Goal: Task Accomplishment & Management: Manage account settings

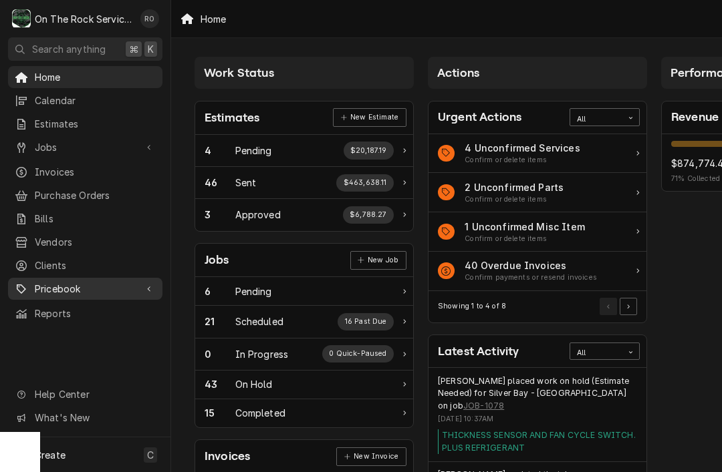
click at [41, 282] on span "Pricebook" at bounding box center [85, 289] width 101 height 14
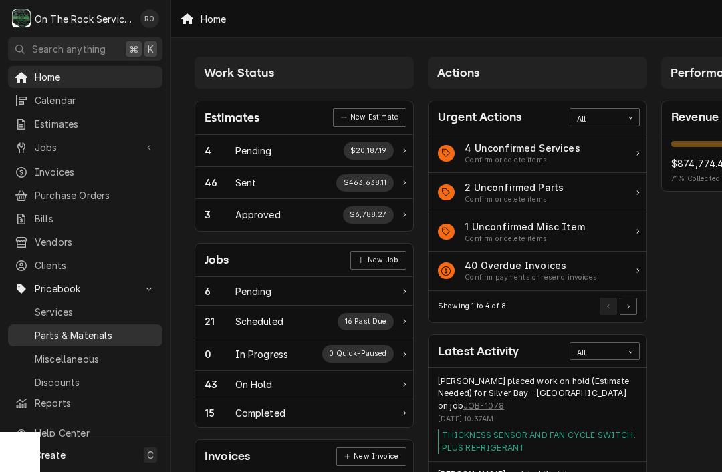
click at [60, 331] on span "Parts & Materials" at bounding box center [95, 336] width 121 height 14
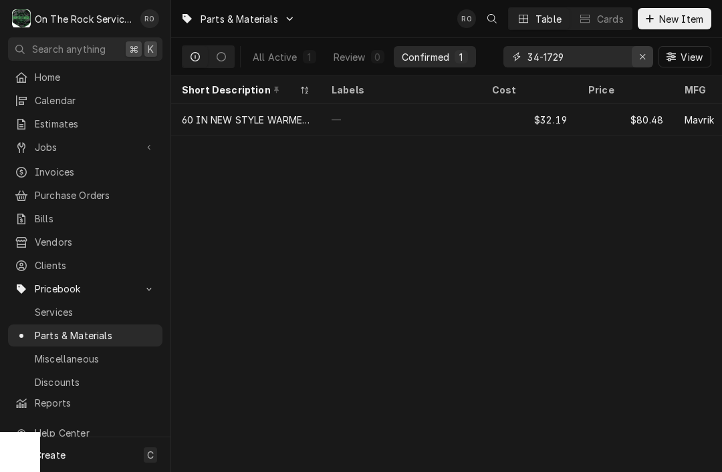
click at [639, 59] on icon "Erase input" at bounding box center [642, 56] width 7 height 9
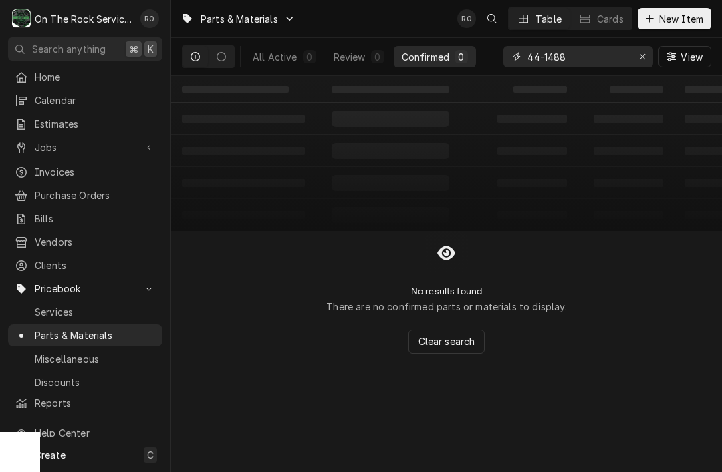
type input "44-1488"
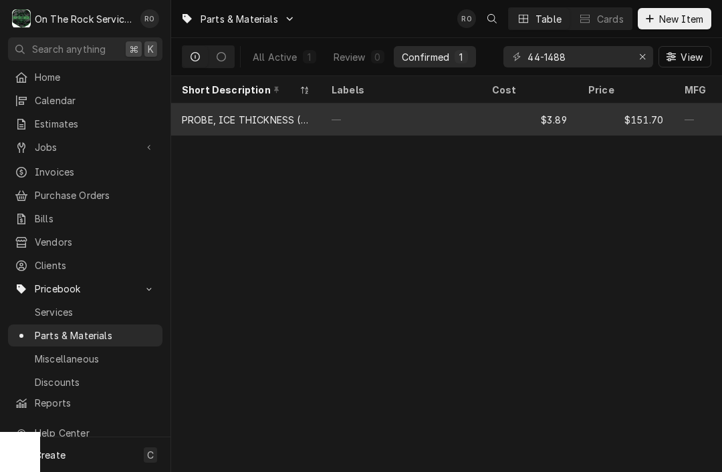
click at [572, 128] on div "$3.89" at bounding box center [529, 120] width 96 height 32
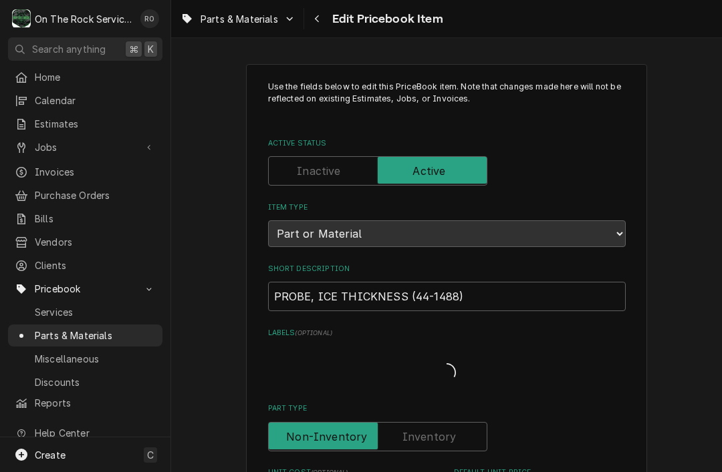
type textarea "x"
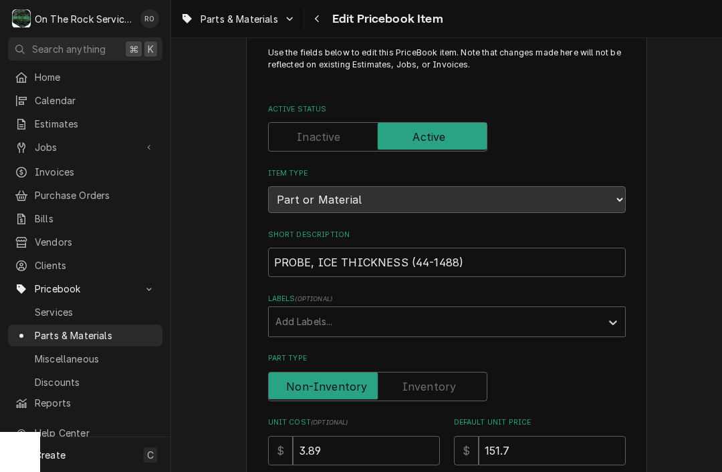
scroll to position [40, 0]
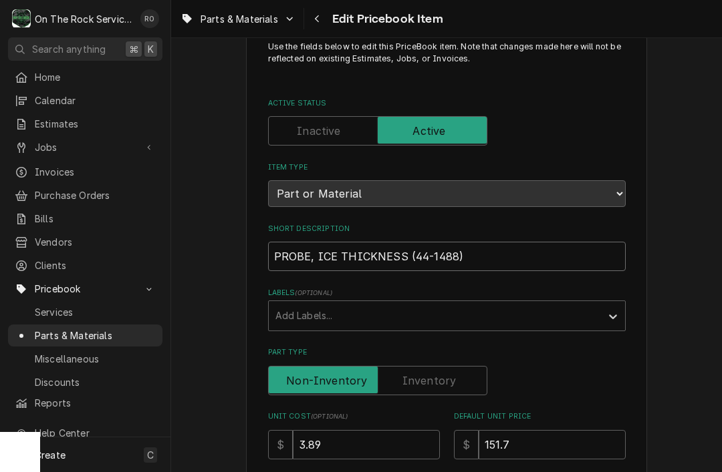
click at [522, 249] on input "PROBE, ICE THICKNESS (44-1488)" at bounding box center [446, 256] width 357 height 29
click at [492, 249] on input "PROBE, ICE THICKNESS (44-1488)" at bounding box center [446, 256] width 357 height 29
paste input "MANITOWOC - SINGLE ICE THICKNESS CONTROLLER"
type input "MANITOWOC - SINGLE ICE THICKNESS CONTROLLER"
type textarea "x"
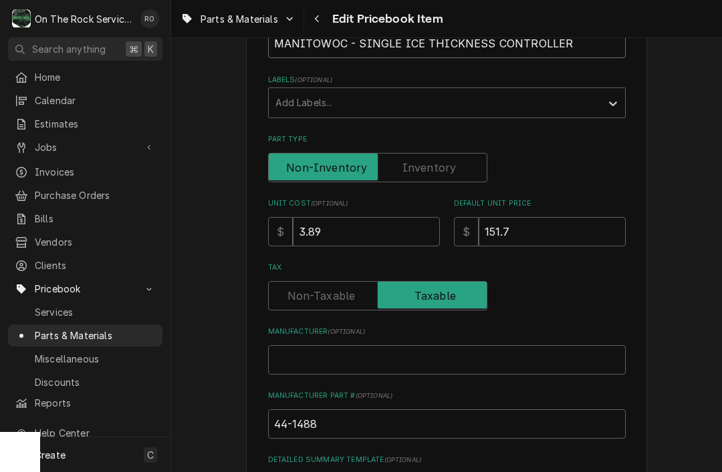
scroll to position [254, 0]
type input "MANITOWOC - SINGLE ICE THICKNESS CONTROLLER"
click at [389, 220] on input "3.89" at bounding box center [366, 230] width 147 height 29
type input "3.8"
type textarea "x"
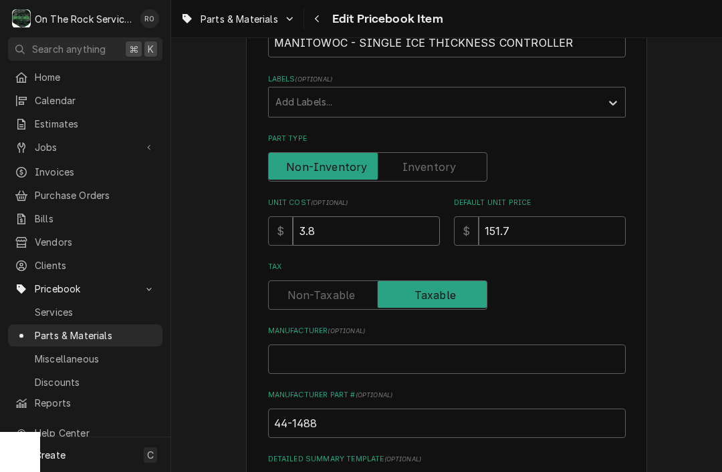
type input "3"
type textarea "x"
type input "36"
type textarea "x"
type input "366"
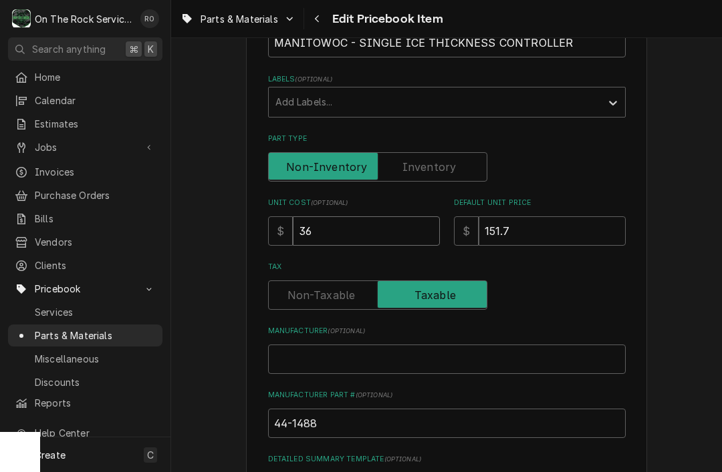
type textarea "x"
type input "366.8"
type textarea "x"
type input "366.88"
type textarea "x"
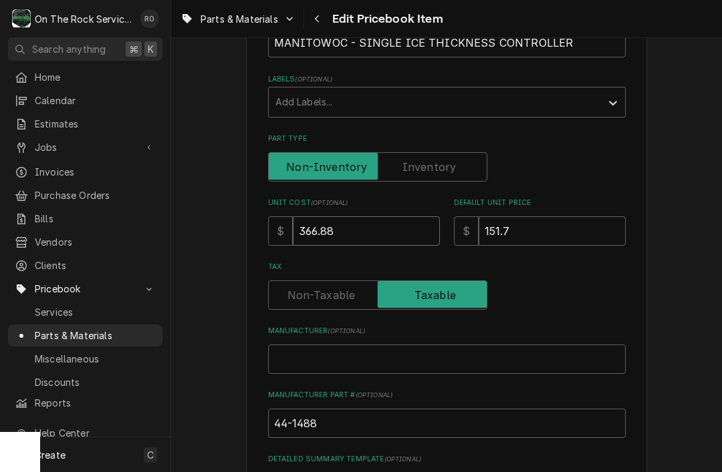
type input "66.88"
type textarea "x"
type input "66.88"
click at [581, 216] on input "151.7" at bounding box center [551, 230] width 147 height 29
type input "151"
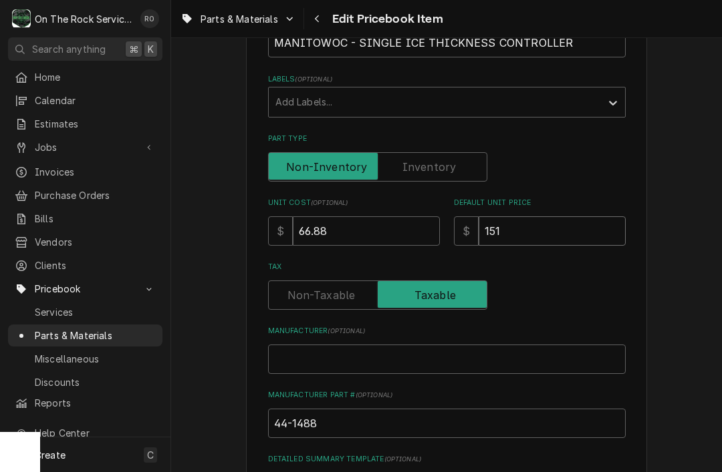
type textarea "x"
type input "15"
type textarea "x"
type input "1"
type textarea "x"
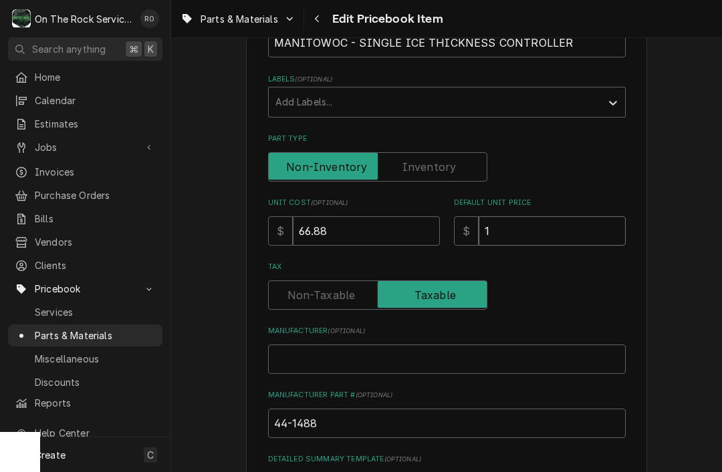
type input "16"
type textarea "x"
type input "168"
type textarea "x"
type input "168.8"
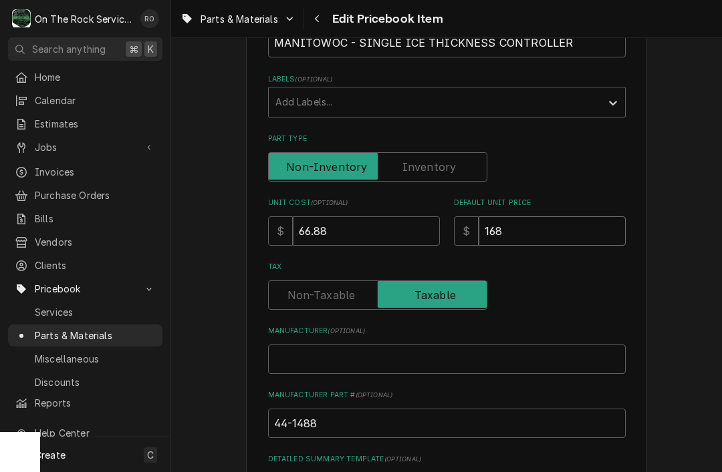
type textarea "x"
type input "168.80"
type textarea "x"
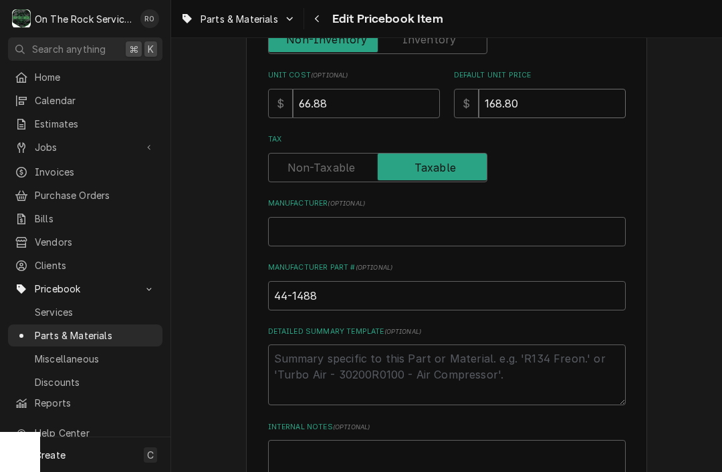
scroll to position [405, 0]
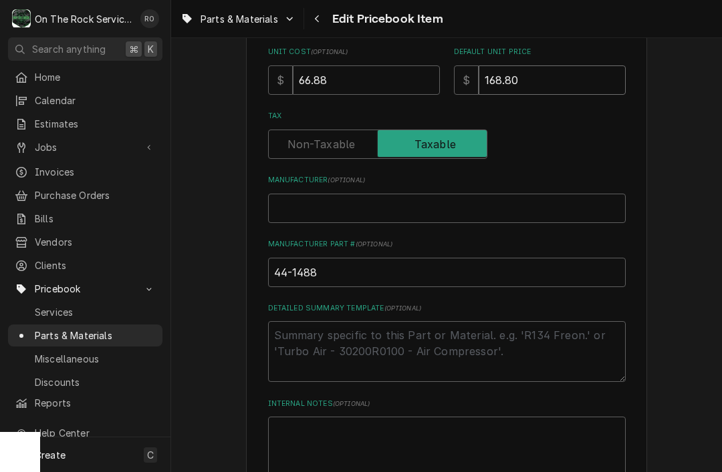
type input "168.80"
click at [445, 258] on input "44-1488" at bounding box center [446, 272] width 357 height 29
click at [438, 263] on input "44-1488" at bounding box center [446, 272] width 357 height 29
type input "44-1488,"
type textarea "x"
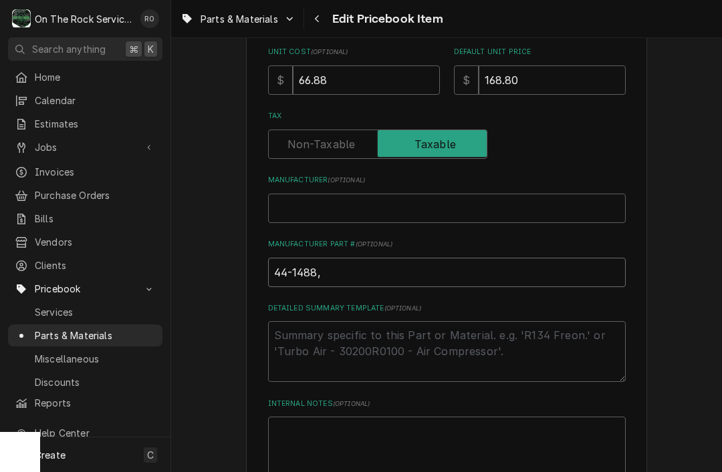
type input "44-1488,"
type textarea "x"
type input "44-1488, 1"
type textarea "x"
type input "44-1488, 14"
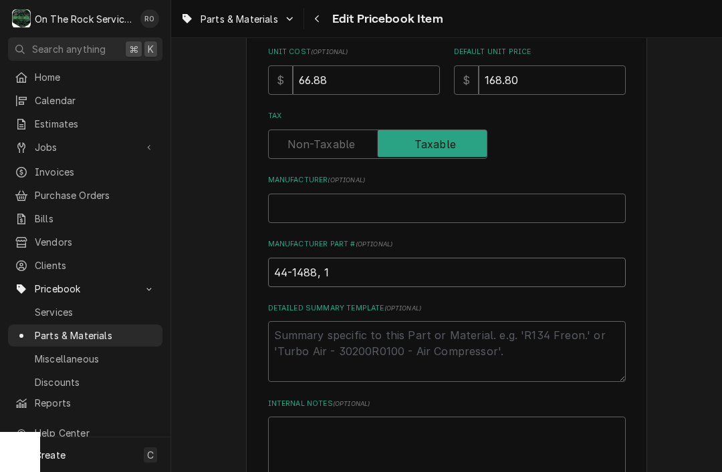
type textarea "x"
type input "44-1488, 148"
type textarea "x"
type input "44-1488, 1488"
type textarea "x"
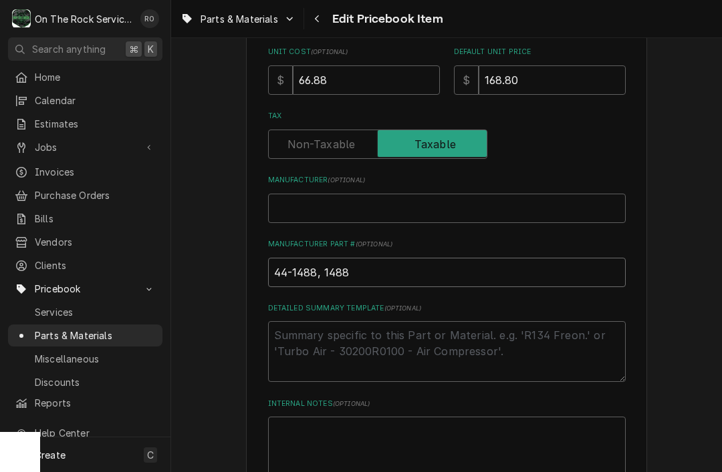
type input "44-1488, 148"
type textarea "x"
type input "44-1488, 14"
type textarea "x"
type input "44-1488, 1"
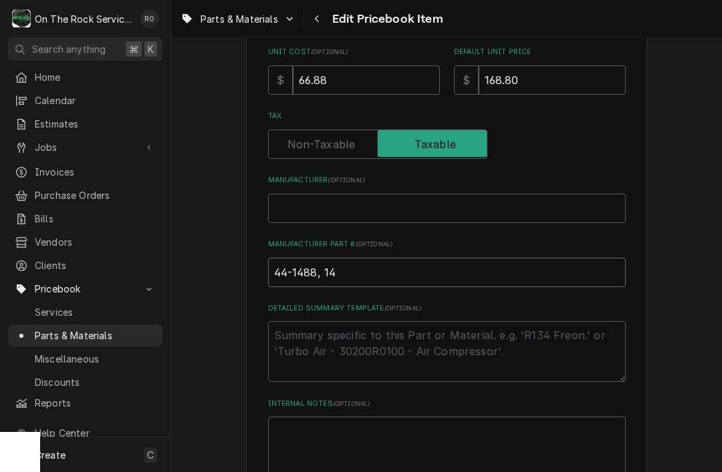
type textarea "x"
type input "44-1488,"
type textarea "x"
type input "44-1488, 4"
type textarea "x"
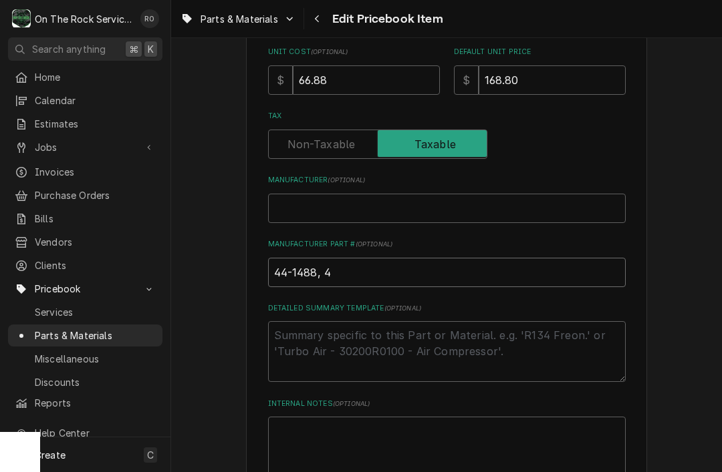
type input "44-1488, 44"
type textarea "x"
type input "44-1488, 441"
type textarea "x"
type input "44-1488, 4414"
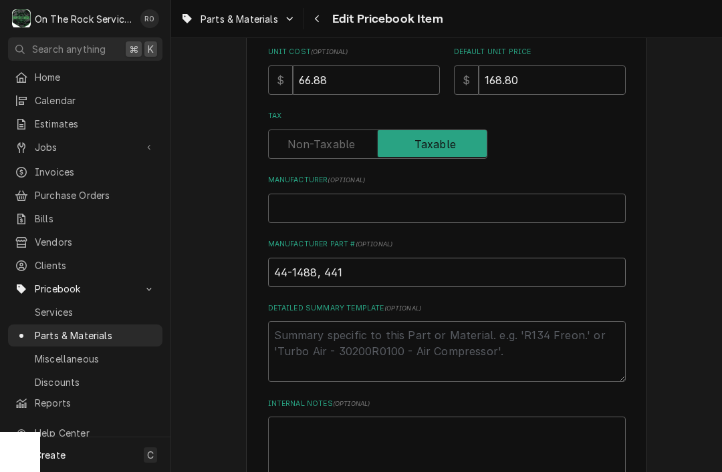
type textarea "x"
type input "44-1488, 44148"
type textarea "x"
type input "44-1488, 441488"
type textarea "x"
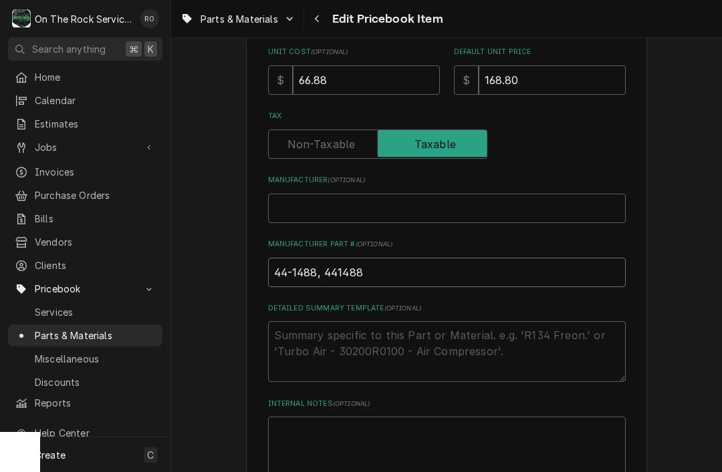
type input "44-1488, 441488,"
type textarea "x"
type input "44-1488, 441488,"
type textarea "x"
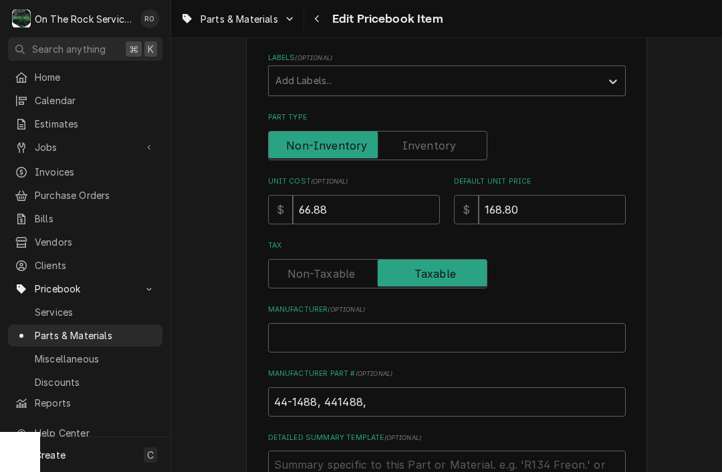
click at [492, 7] on div "Parts & Materials Edit Pricebook Item" at bounding box center [446, 18] width 551 height 37
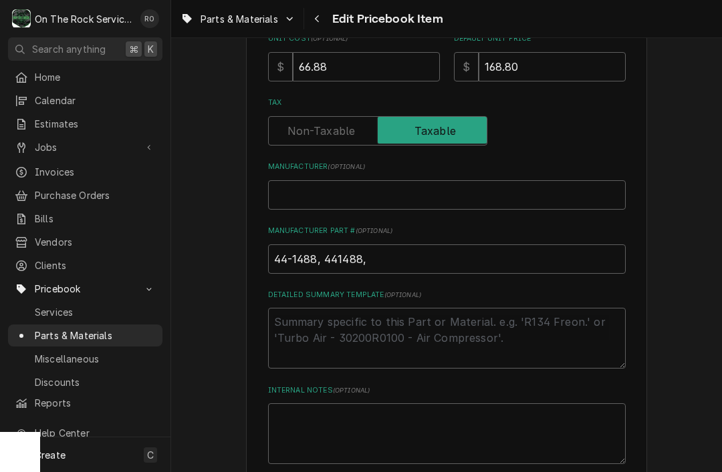
scroll to position [413, 0]
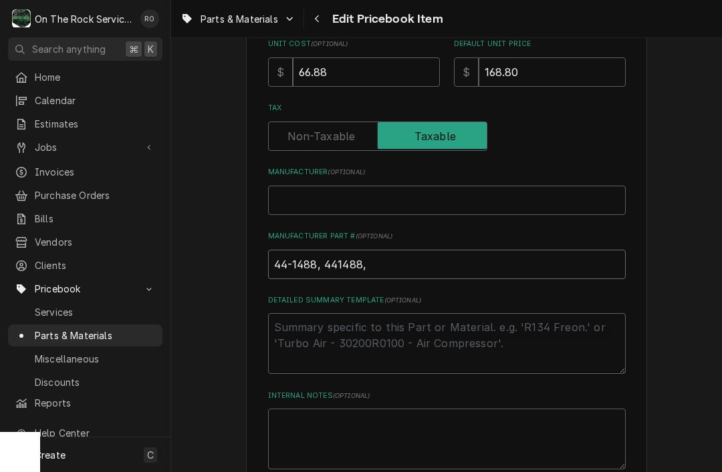
click at [418, 253] on input "44-1488, 441488," at bounding box center [446, 264] width 357 height 29
click at [390, 250] on input "44-1488, 441488," at bounding box center [446, 264] width 357 height 29
paste input "7627813"
type input "44-1488, 441488, 7627813"
type textarea "x"
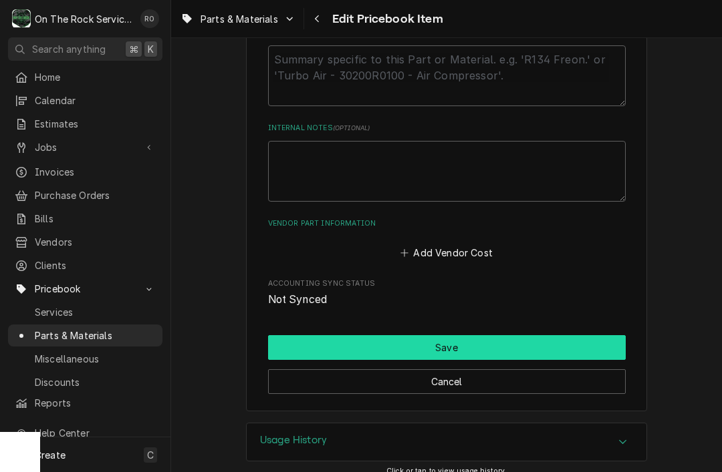
type input "44-1488, 441488, 7627813"
click at [539, 335] on button "Save" at bounding box center [446, 347] width 357 height 25
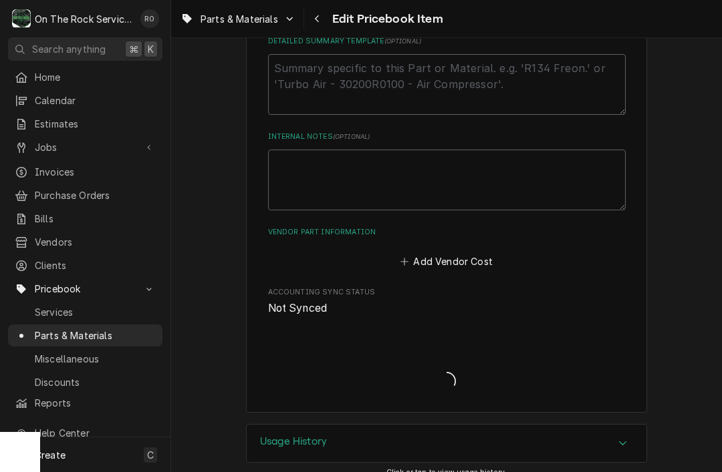
type textarea "x"
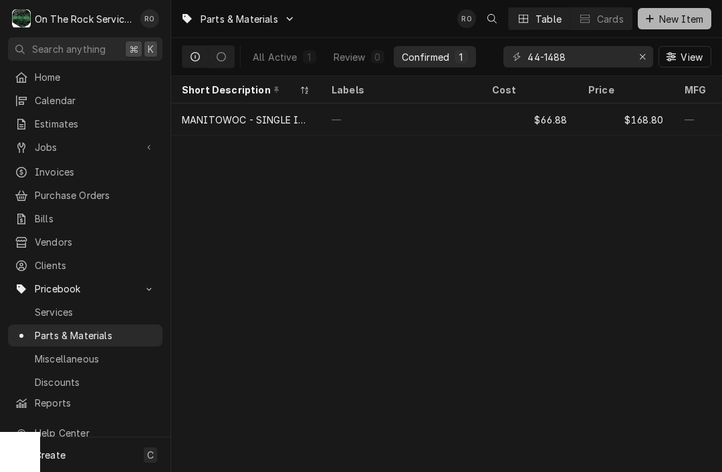
click at [681, 26] on button "New Item" at bounding box center [673, 18] width 73 height 21
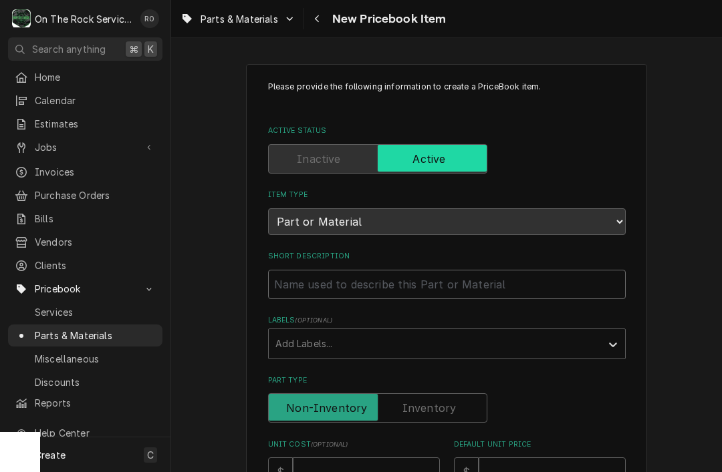
click at [508, 270] on input "Short Description" at bounding box center [446, 284] width 357 height 29
click at [309, 283] on input "Short Description" at bounding box center [446, 284] width 357 height 29
paste input "000013508 - MANITOWOC - PRESSURE SWITCH - FAN CYCLE"
type input "000013508 - MANITOWOC - PRESSURE SWITCH - FAN CYCLE"
type textarea "x"
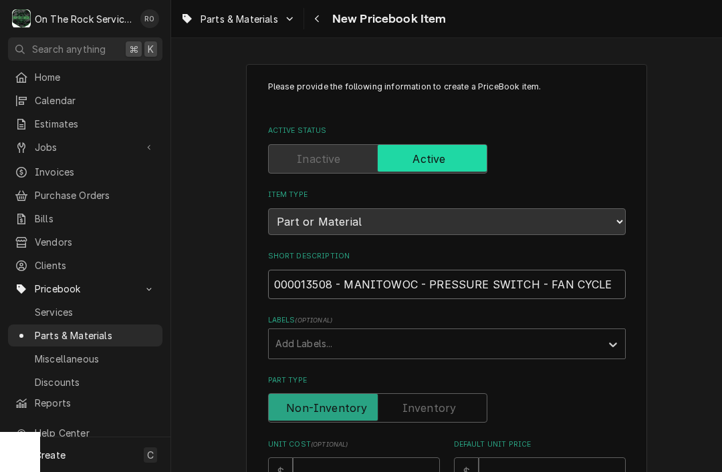
click at [286, 275] on input "000013508 - MANITOWOC - PRESSURE SWITCH - FAN CYCLE" at bounding box center [446, 284] width 357 height 29
click at [286, 274] on input "000013508 - MANITOWOC - PRESSURE SWITCH - FAN CYCLE" at bounding box center [446, 284] width 357 height 29
click at [315, 275] on input "000013508 - MANITOWOC - PRESSURE SWITCH - FAN CYCLE" at bounding box center [446, 284] width 357 height 29
type input "MANITOWOC - PRESSURE SWITCH - FAN CYCLE"
type textarea "x"
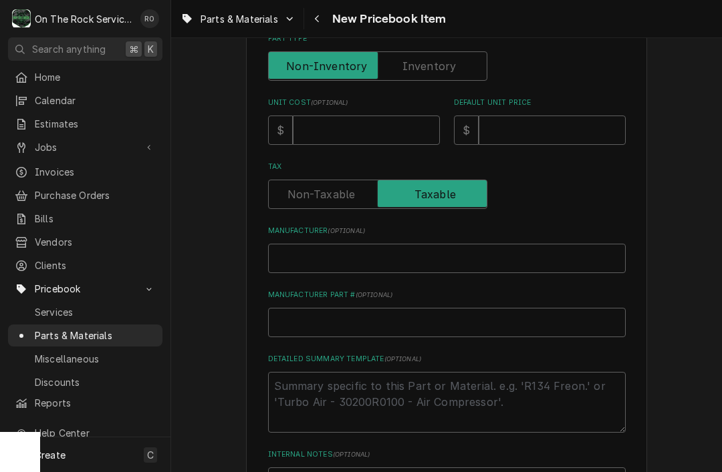
scroll to position [347, 0]
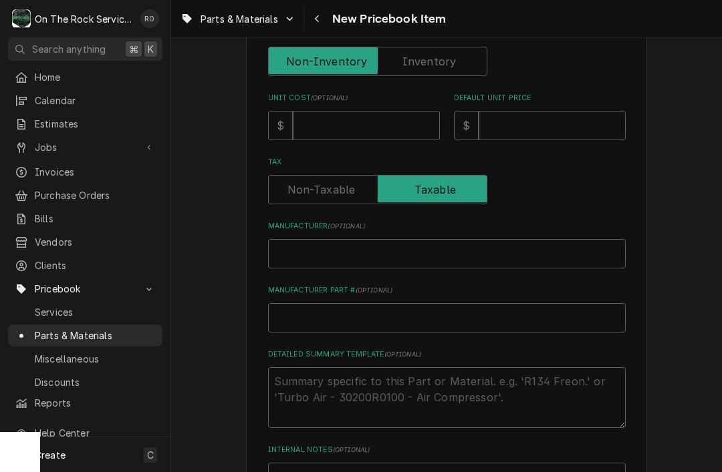
type input "MANITOWOC - PRESSURE SWITCH - FAN CYCLE"
click at [425, 249] on input "Manufacturer ( optional )" at bounding box center [446, 253] width 357 height 29
type input "M"
type textarea "x"
type input "Ma"
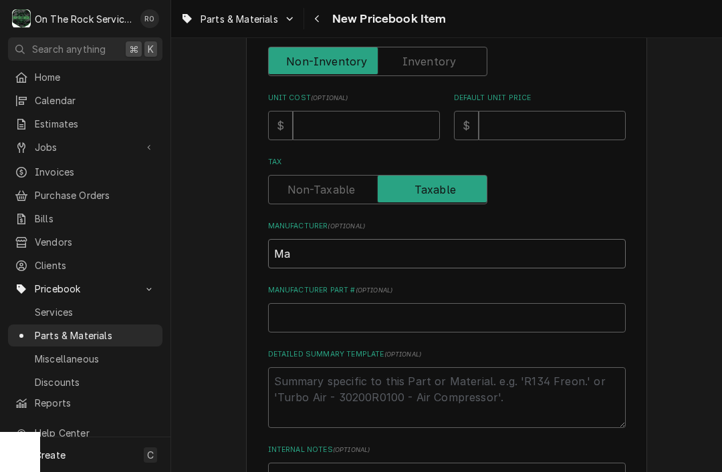
type textarea "x"
type input "Man"
type textarea "x"
type input "Mani"
type textarea "x"
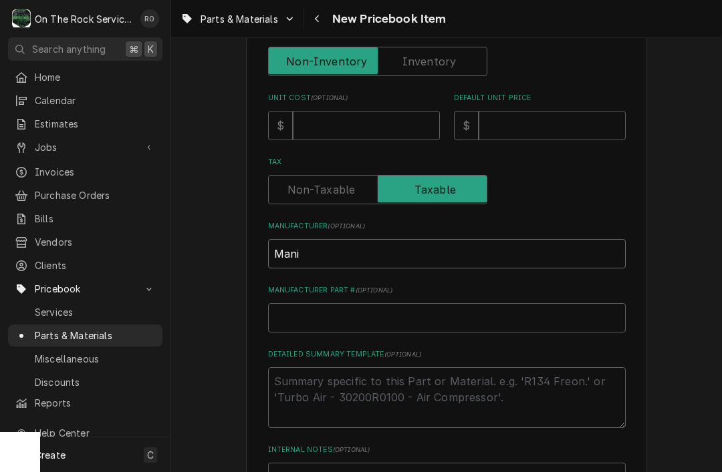
type input "Manit"
type textarea "x"
type input "Manito"
type textarea "x"
type input "Manitow"
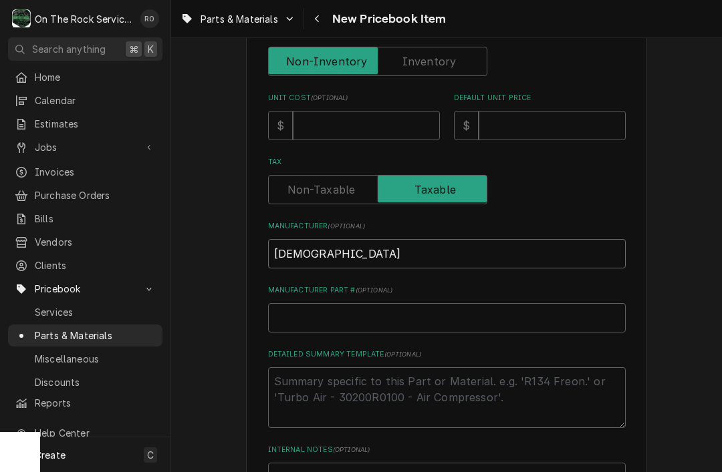
type textarea "x"
type input "Manitowo"
type textarea "x"
type input "Manitowoc"
type textarea "x"
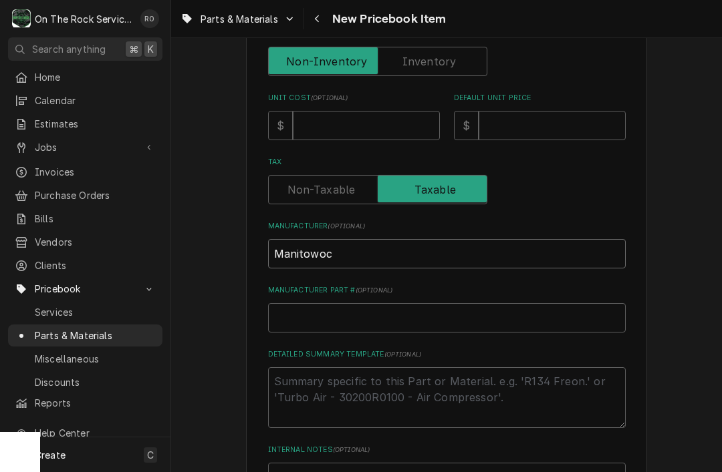
type input "Manitowoc"
type textarea "x"
type input "Manitowoc"
click at [341, 309] on input "Manufacturer Part # ( optional )" at bounding box center [446, 317] width 357 height 29
click at [315, 313] on input "Manufacturer Part # ( optional )" at bounding box center [446, 317] width 357 height 29
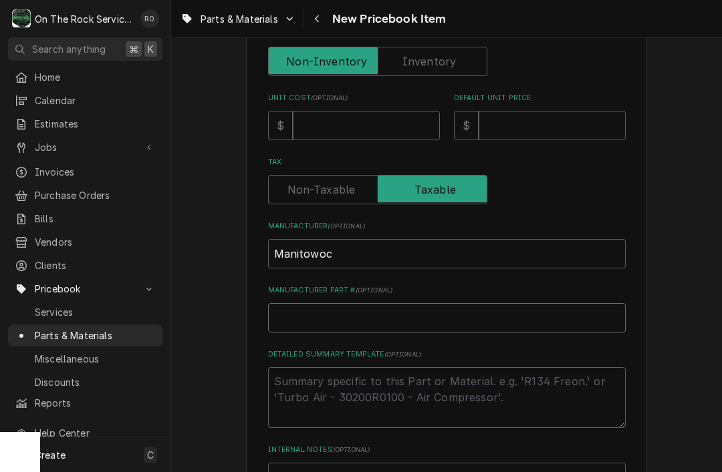
paste input "000013508 -"
type input "000013508 -"
type textarea "x"
type input "000013508"
type textarea "x"
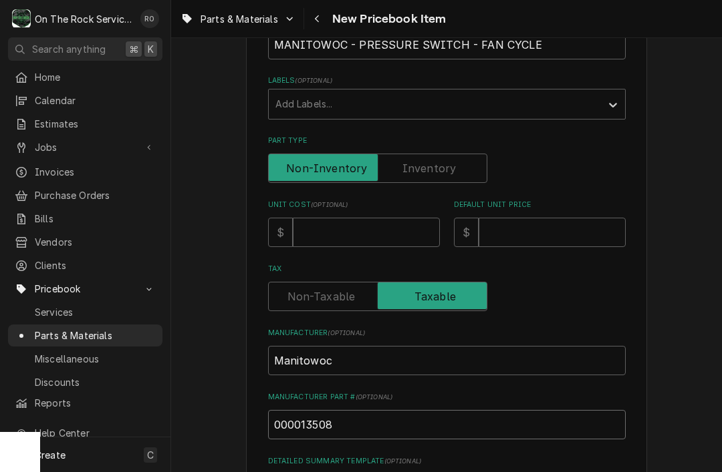
scroll to position [237, 0]
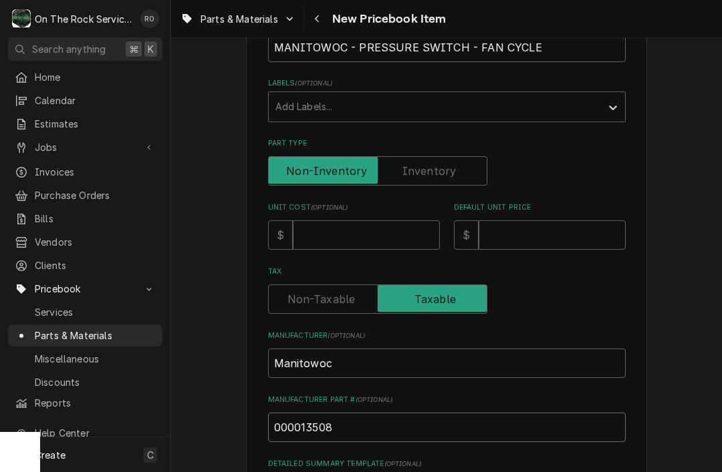
type input "000013508"
click at [390, 221] on input "Unit Cost ( optional )" at bounding box center [366, 234] width 147 height 29
click at [353, 220] on input "Unit Cost ( optional )" at bounding box center [366, 234] width 147 height 29
click at [378, 223] on input "Unit Cost ( optional )" at bounding box center [366, 234] width 147 height 29
type input "0"
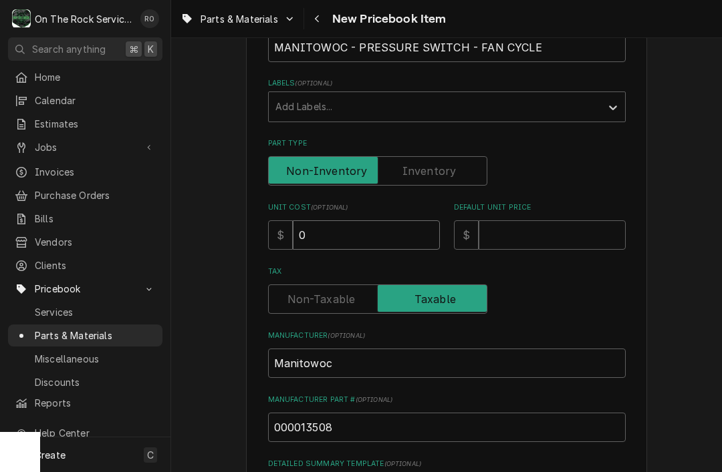
type textarea "x"
type input "9"
type textarea "x"
type input "92"
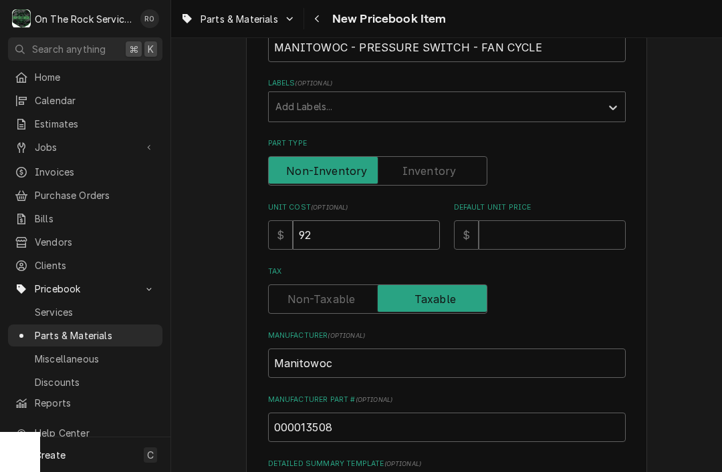
type textarea "x"
click at [560, 237] on input "Default Unit Price" at bounding box center [551, 234] width 147 height 29
click at [401, 233] on input "Unit Cost ( optional )" at bounding box center [366, 234] width 147 height 29
type input "92"
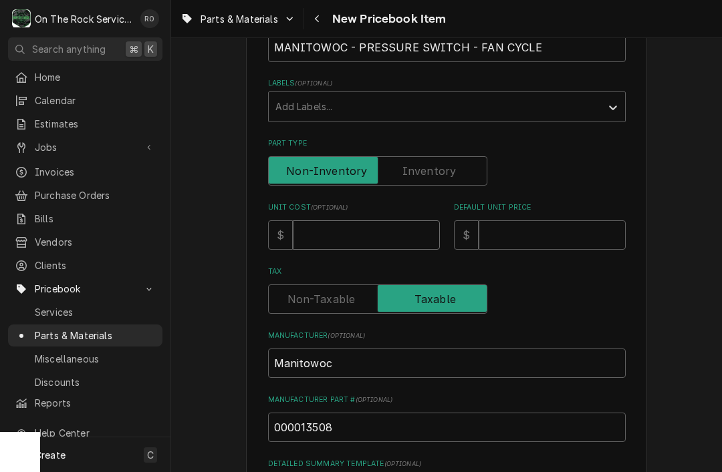
type textarea "x"
type input "92.9"
type textarea "x"
type input "92.93"
type textarea "x"
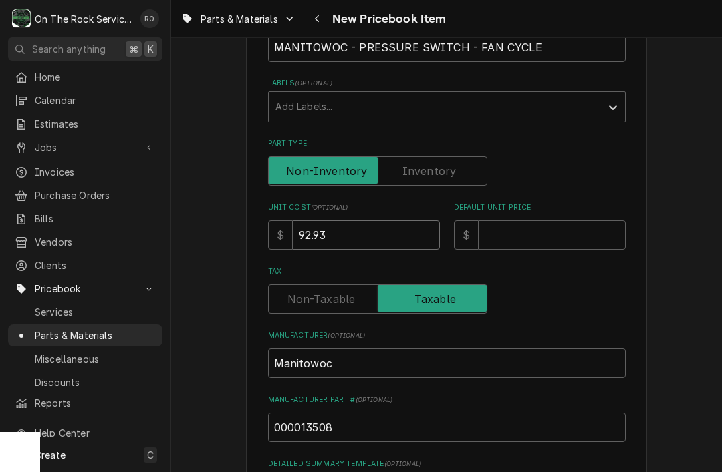
type input "92.93"
click at [569, 248] on div "Please provide the following information to create a PriceBook item. Active Sta…" at bounding box center [446, 269] width 357 height 850
click at [573, 225] on input "Default Unit Price" at bounding box center [551, 234] width 147 height 29
type input "1"
type textarea "x"
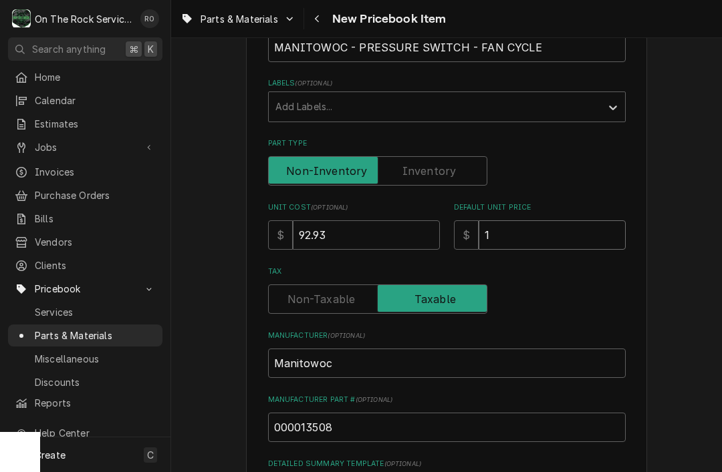
type input "18"
type textarea "x"
type input "185"
type textarea "x"
type input "185.8"
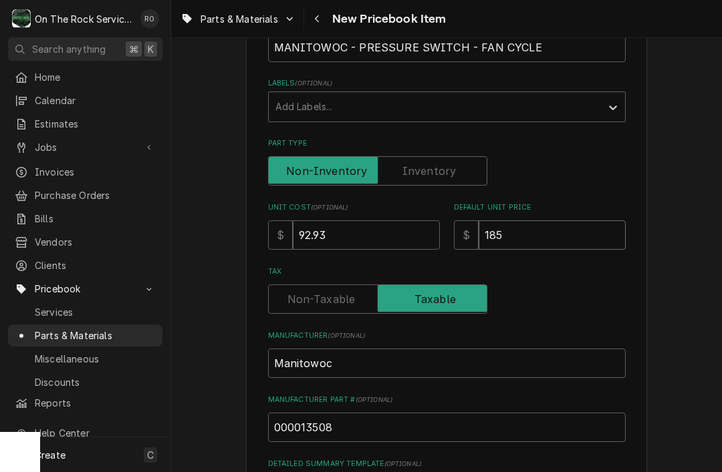
type textarea "x"
type input "185.85"
type textarea "x"
type input "185.8"
type textarea "x"
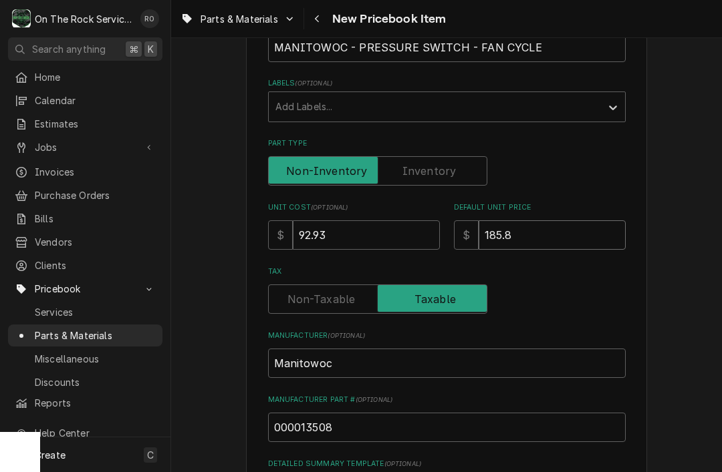
type input "185.86"
type textarea "x"
type input "185.867"
type textarea "x"
type input "185.86"
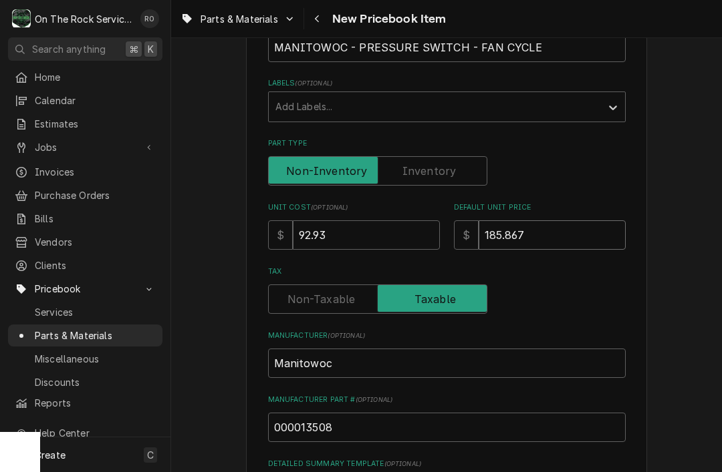
type textarea "x"
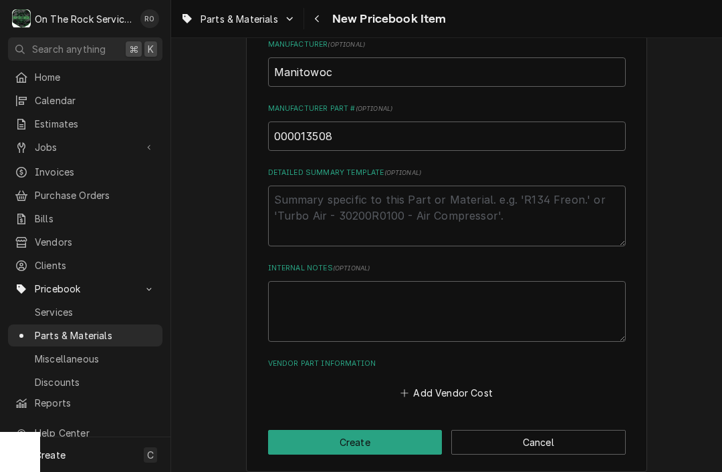
scroll to position [528, 0]
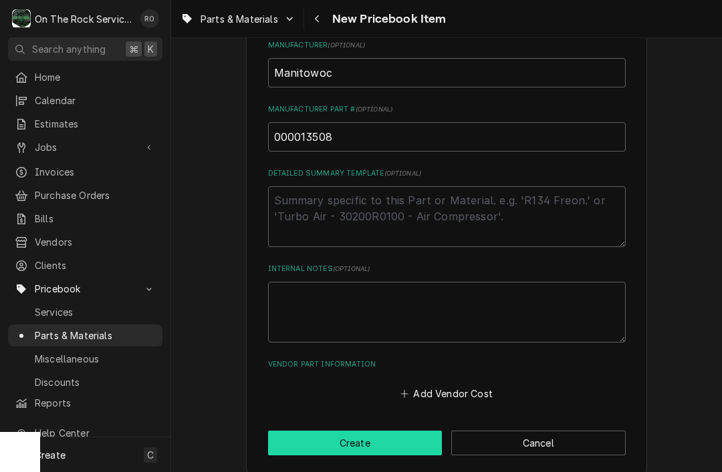
type input "185.86"
click at [412, 431] on button "Create" at bounding box center [355, 443] width 174 height 25
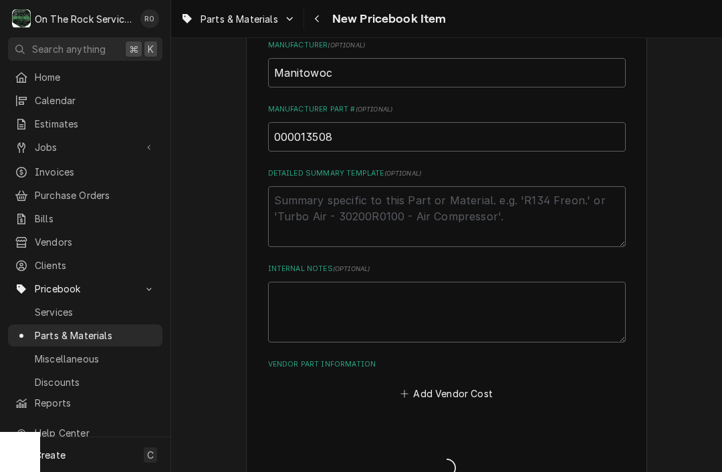
type textarea "x"
